Goal: Task Accomplishment & Management: Use online tool/utility

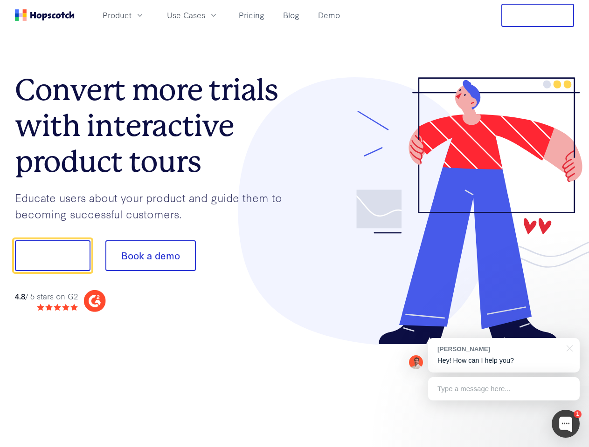
click at [295, 224] on div at bounding box center [435, 211] width 280 height 268
click at [131, 15] on span "Product" at bounding box center [117, 15] width 29 height 12
click at [205, 15] on span "Use Cases" at bounding box center [186, 15] width 38 height 12
click at [537, 15] on button "Free Trial" at bounding box center [537, 15] width 73 height 23
click at [52, 256] on button "Show me!" at bounding box center [53, 255] width 76 height 31
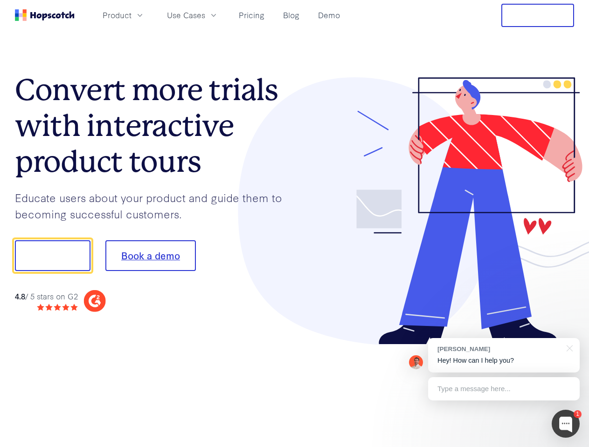
click at [150, 256] on button "Book a demo" at bounding box center [150, 255] width 90 height 31
click at [565, 424] on div at bounding box center [565, 424] width 28 height 28
click at [503, 356] on div "[PERSON_NAME] Hey! How can I help you?" at bounding box center [503, 355] width 151 height 34
click at [568, 348] on div at bounding box center [492, 254] width 175 height 311
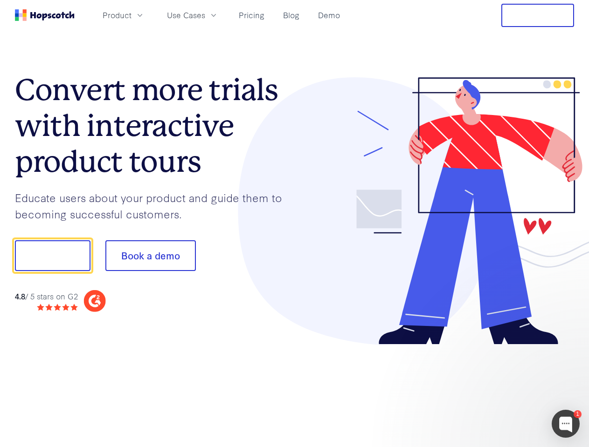
click at [503, 389] on div at bounding box center [492, 317] width 175 height 186
